Goal: Transaction & Acquisition: Book appointment/travel/reservation

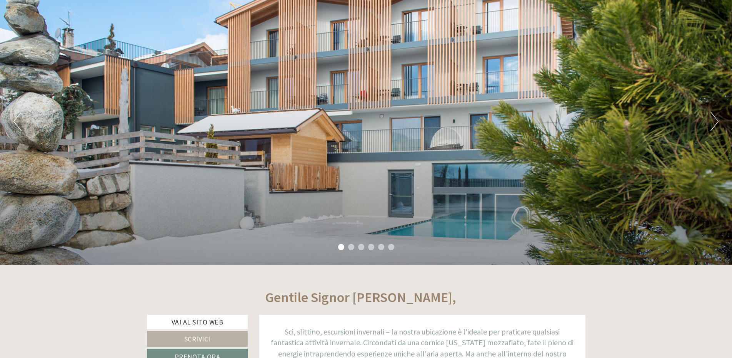
scroll to position [92, 0]
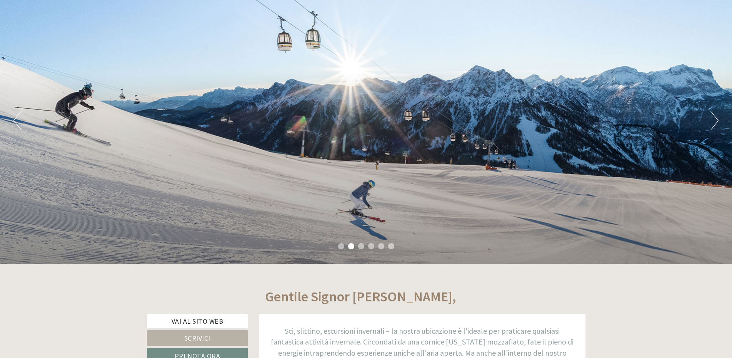
click at [716, 121] on button "Next" at bounding box center [715, 120] width 8 height 19
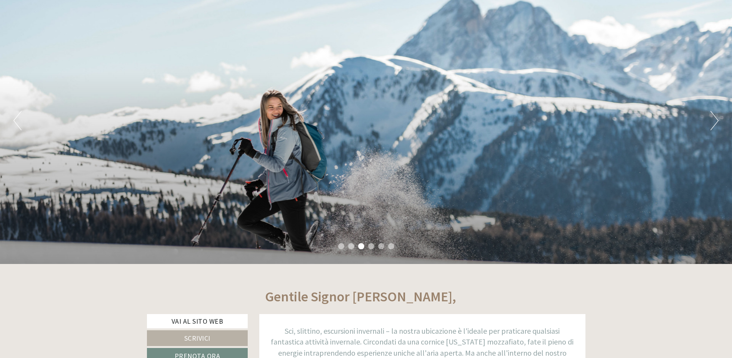
click at [716, 121] on button "Next" at bounding box center [715, 120] width 8 height 19
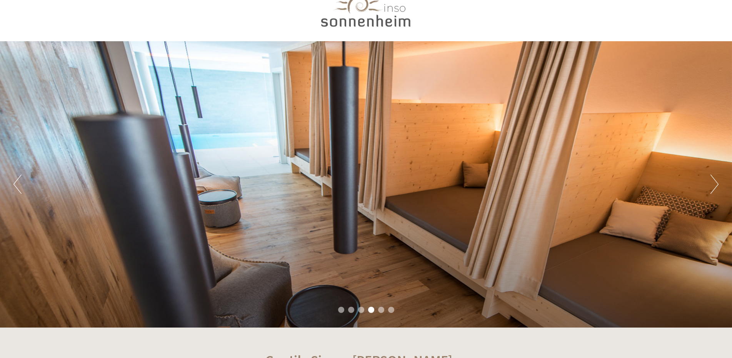
scroll to position [0, 0]
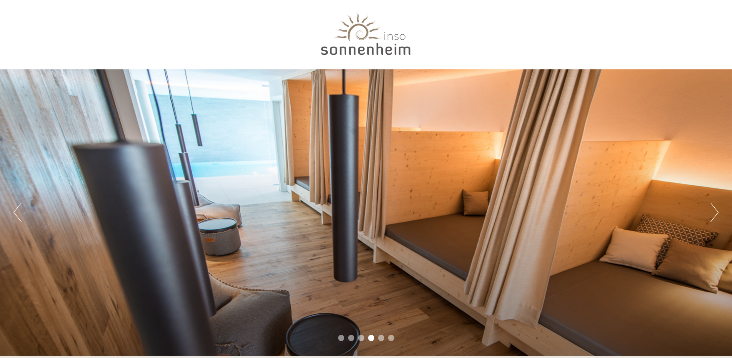
click at [712, 210] on button "Next" at bounding box center [715, 211] width 8 height 19
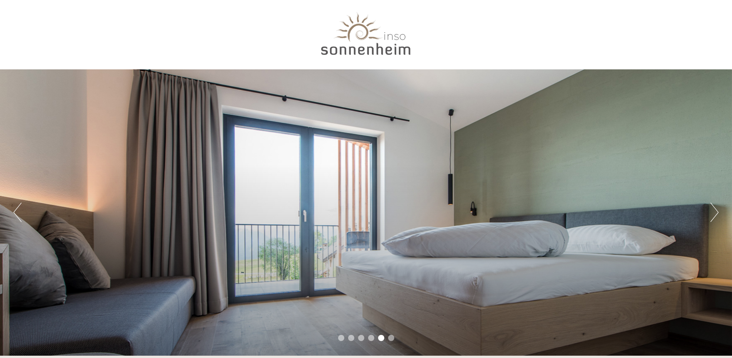
click at [712, 210] on button "Next" at bounding box center [715, 211] width 8 height 19
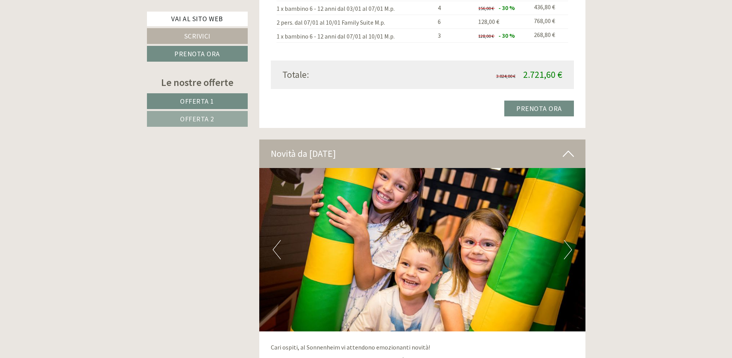
scroll to position [1649, 0]
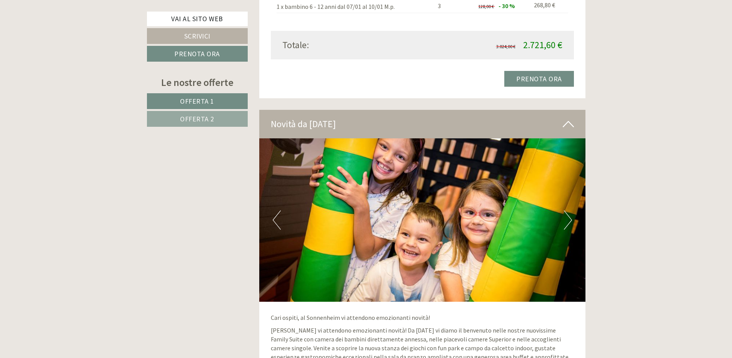
click at [202, 120] on span "Offerta 2" at bounding box center [197, 118] width 34 height 9
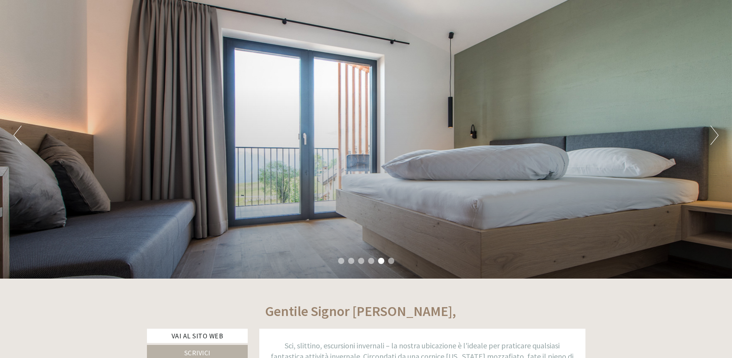
scroll to position [0, 0]
